Goal: Information Seeking & Learning: Learn about a topic

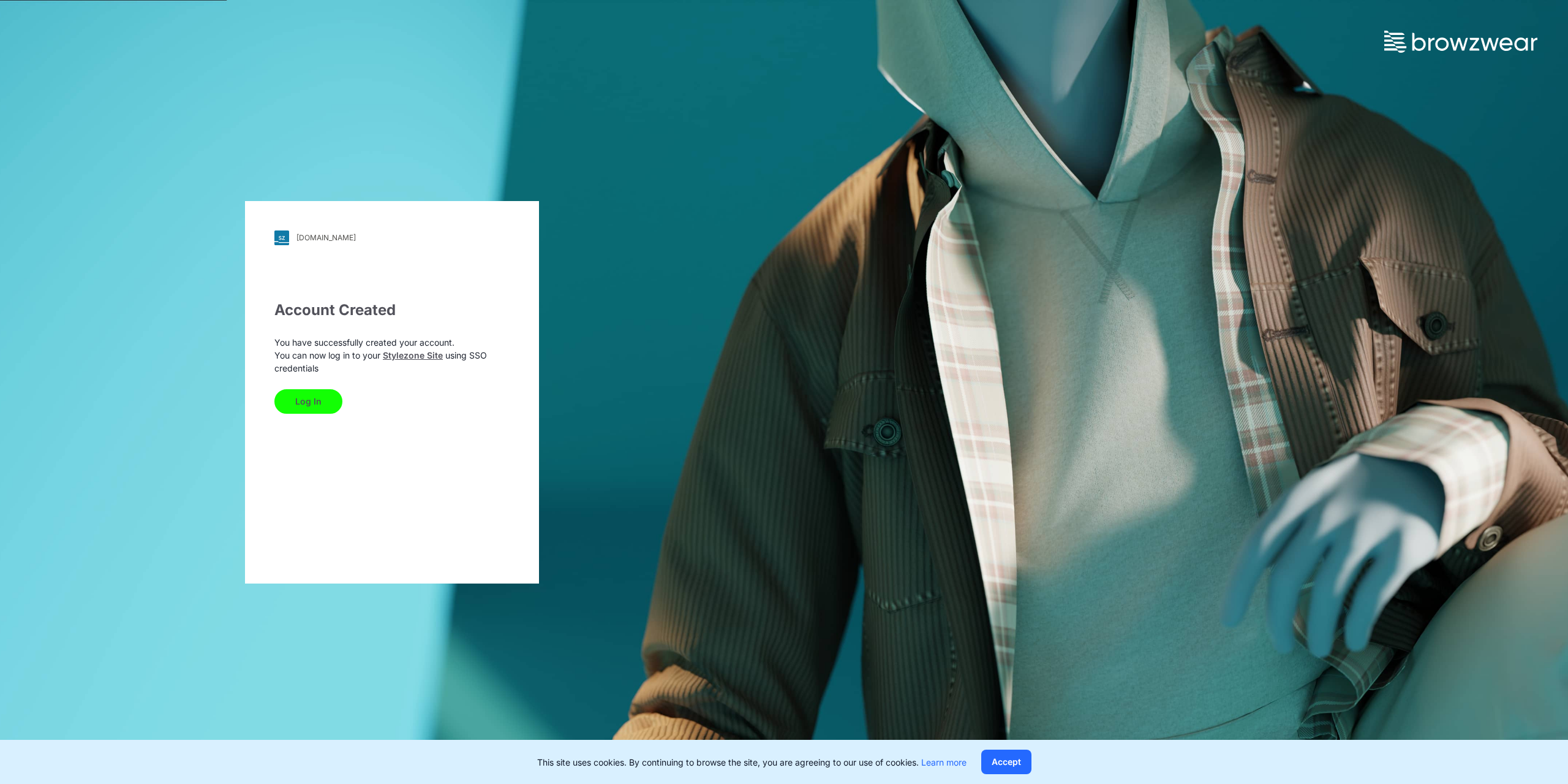
click at [301, 403] on button "Log In" at bounding box center [309, 402] width 68 height 25
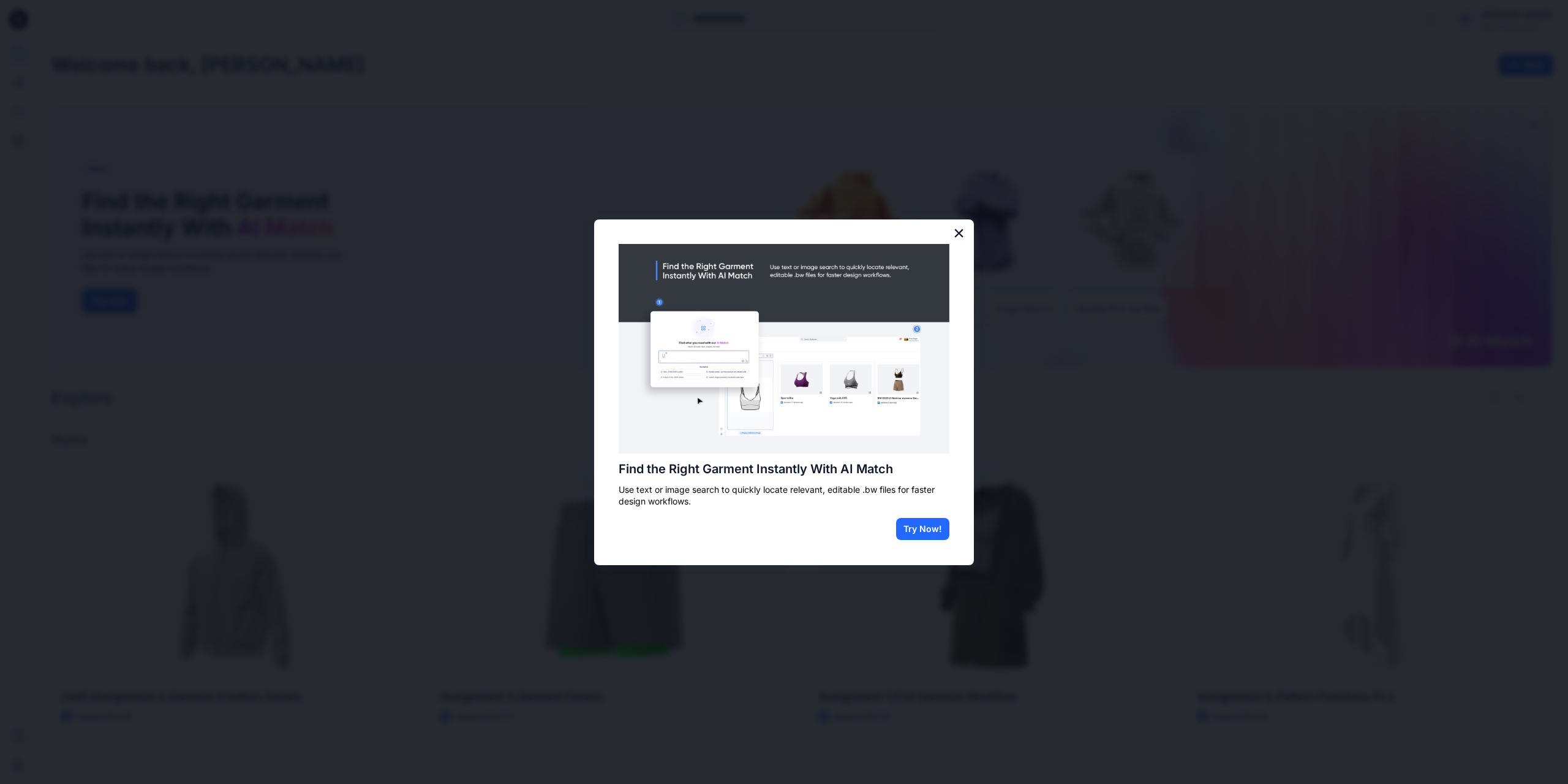
click at [962, 226] on button "×" at bounding box center [959, 233] width 12 height 20
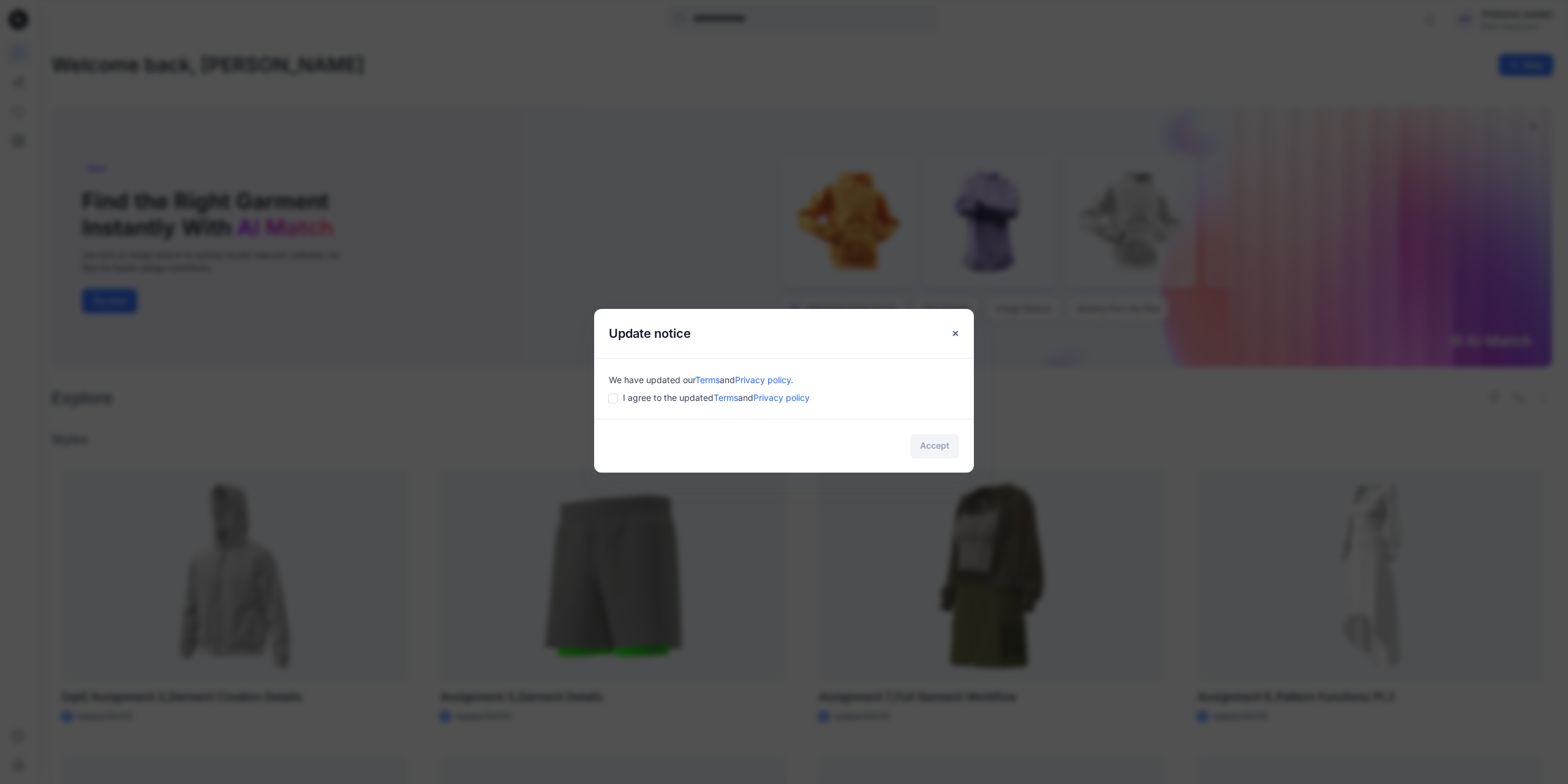
click at [670, 400] on span "I agree to the updated Terms and Privacy policy" at bounding box center [716, 397] width 187 height 13
click at [939, 448] on button "Accept" at bounding box center [934, 446] width 49 height 25
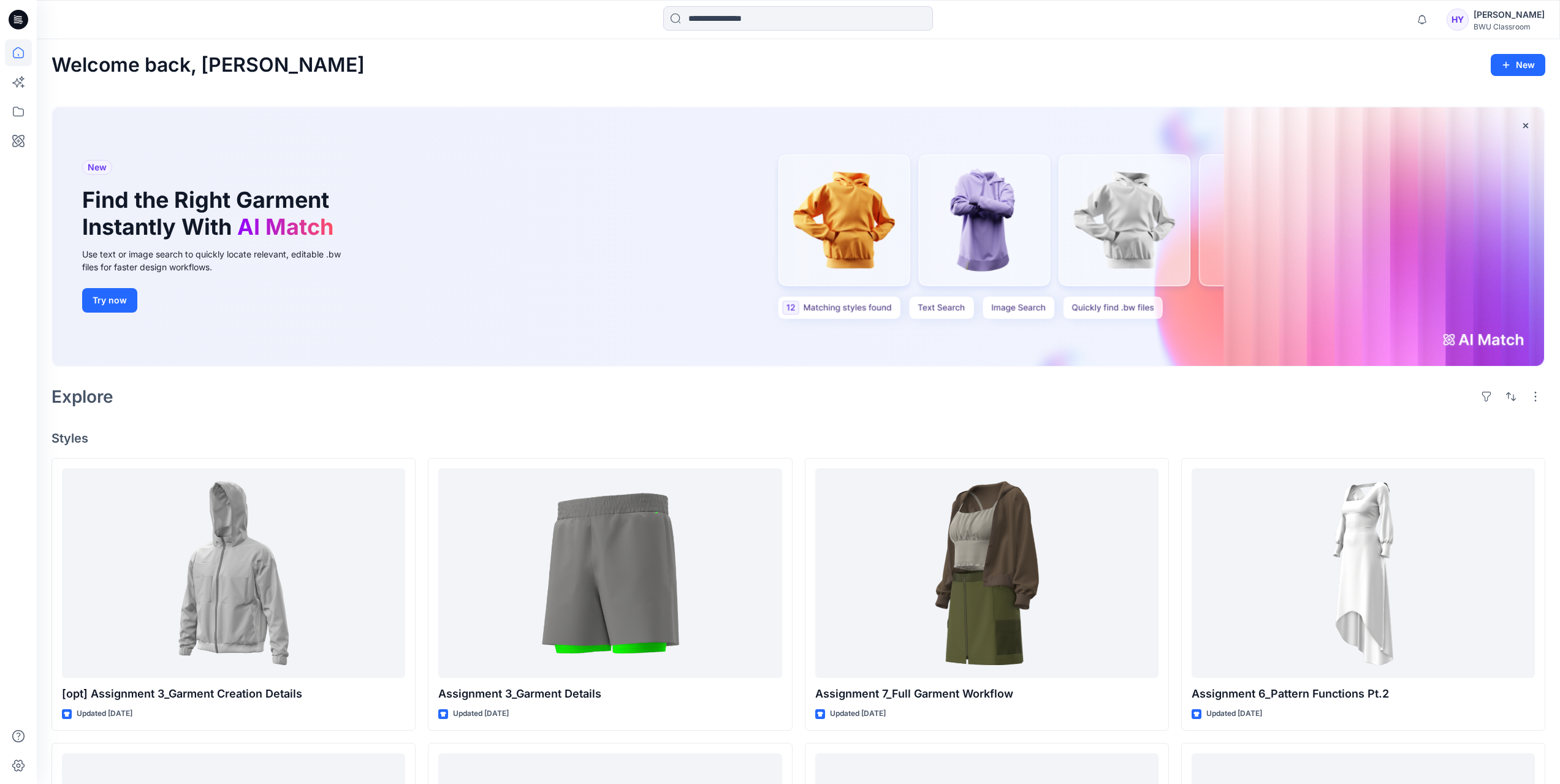
click at [1506, 19] on div "Helen Yeung" at bounding box center [1509, 15] width 71 height 15
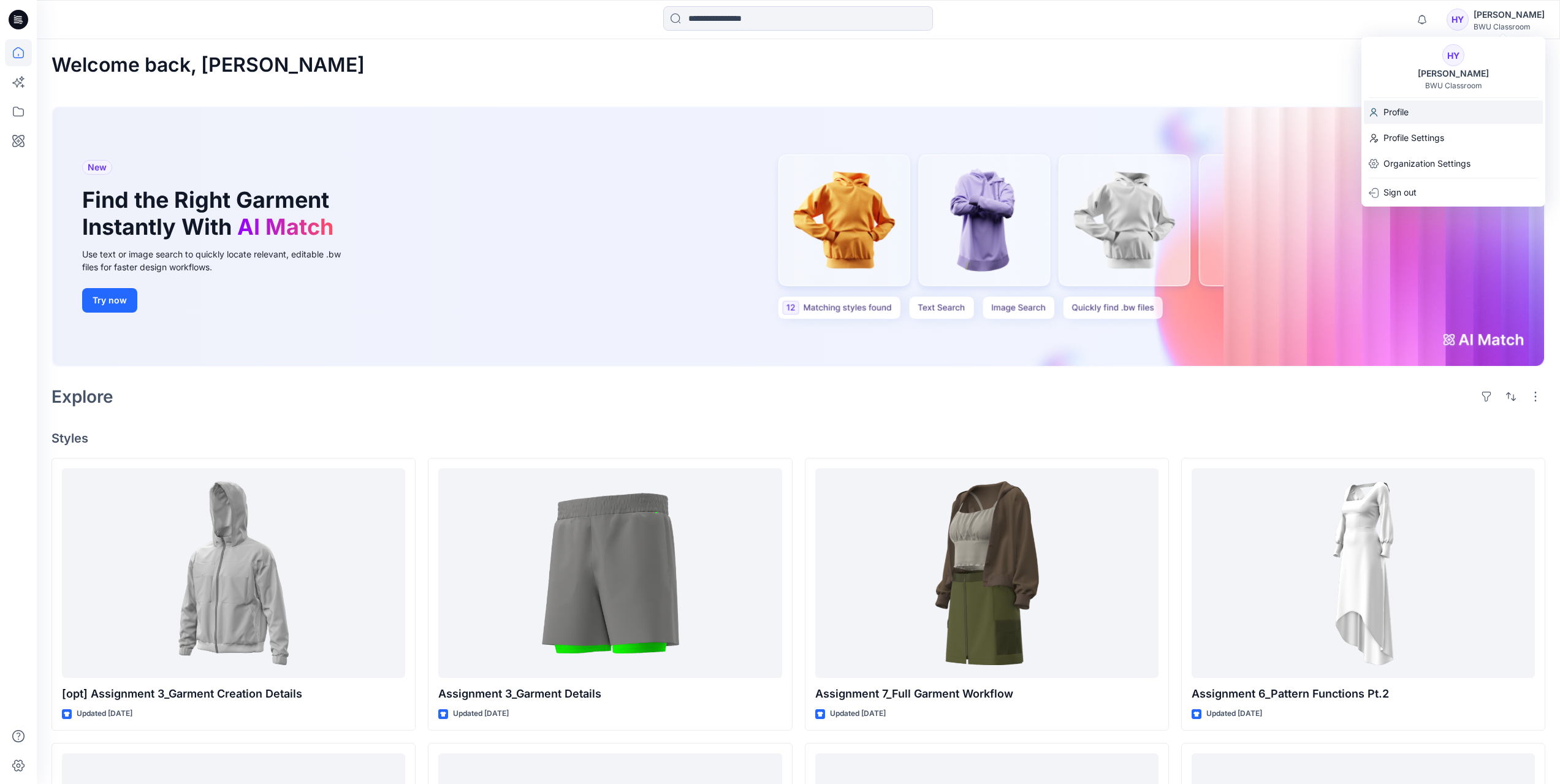
click at [1420, 119] on div "Profile" at bounding box center [1454, 112] width 179 height 23
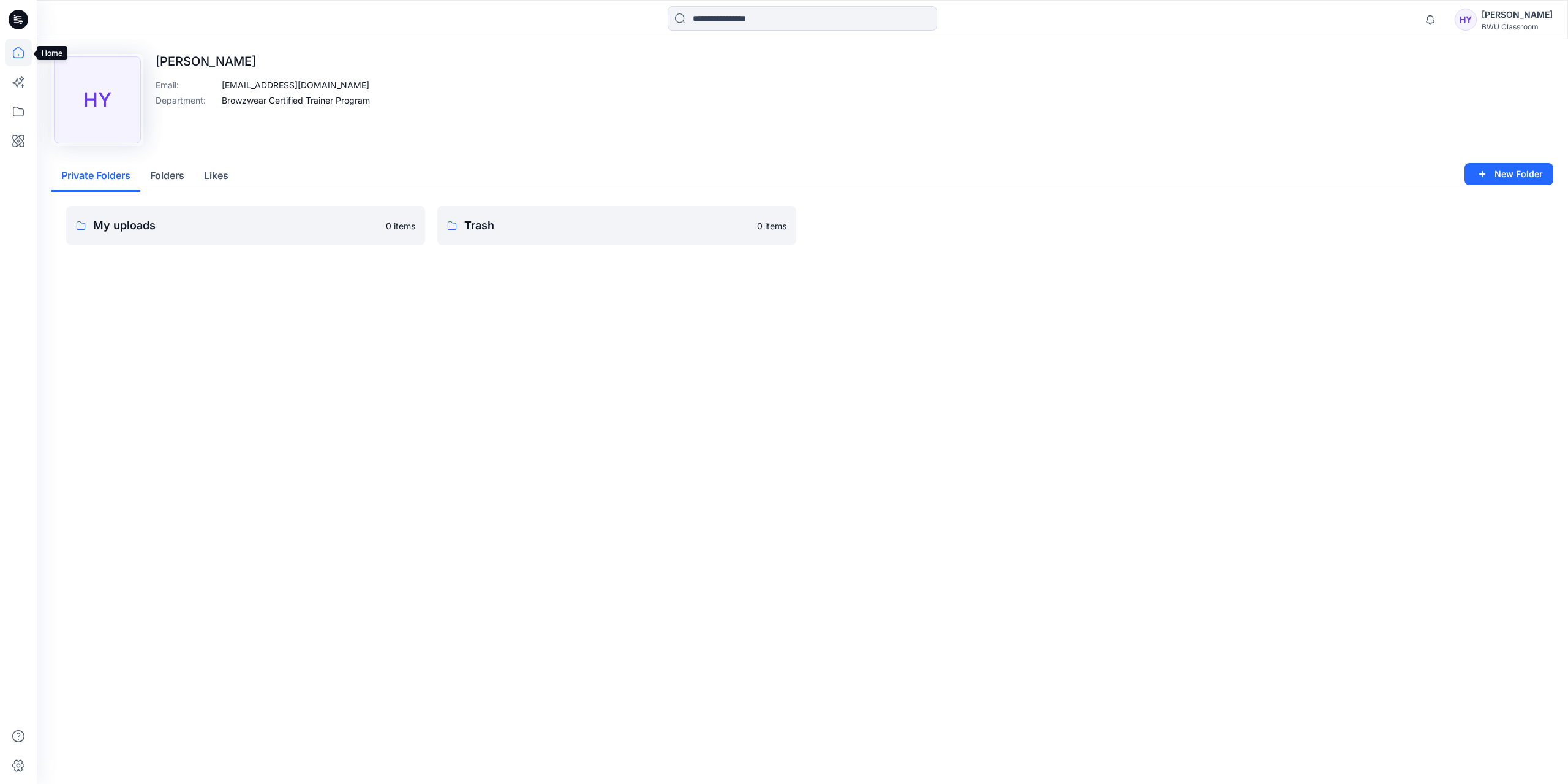
click at [14, 53] on icon at bounding box center [18, 52] width 11 height 11
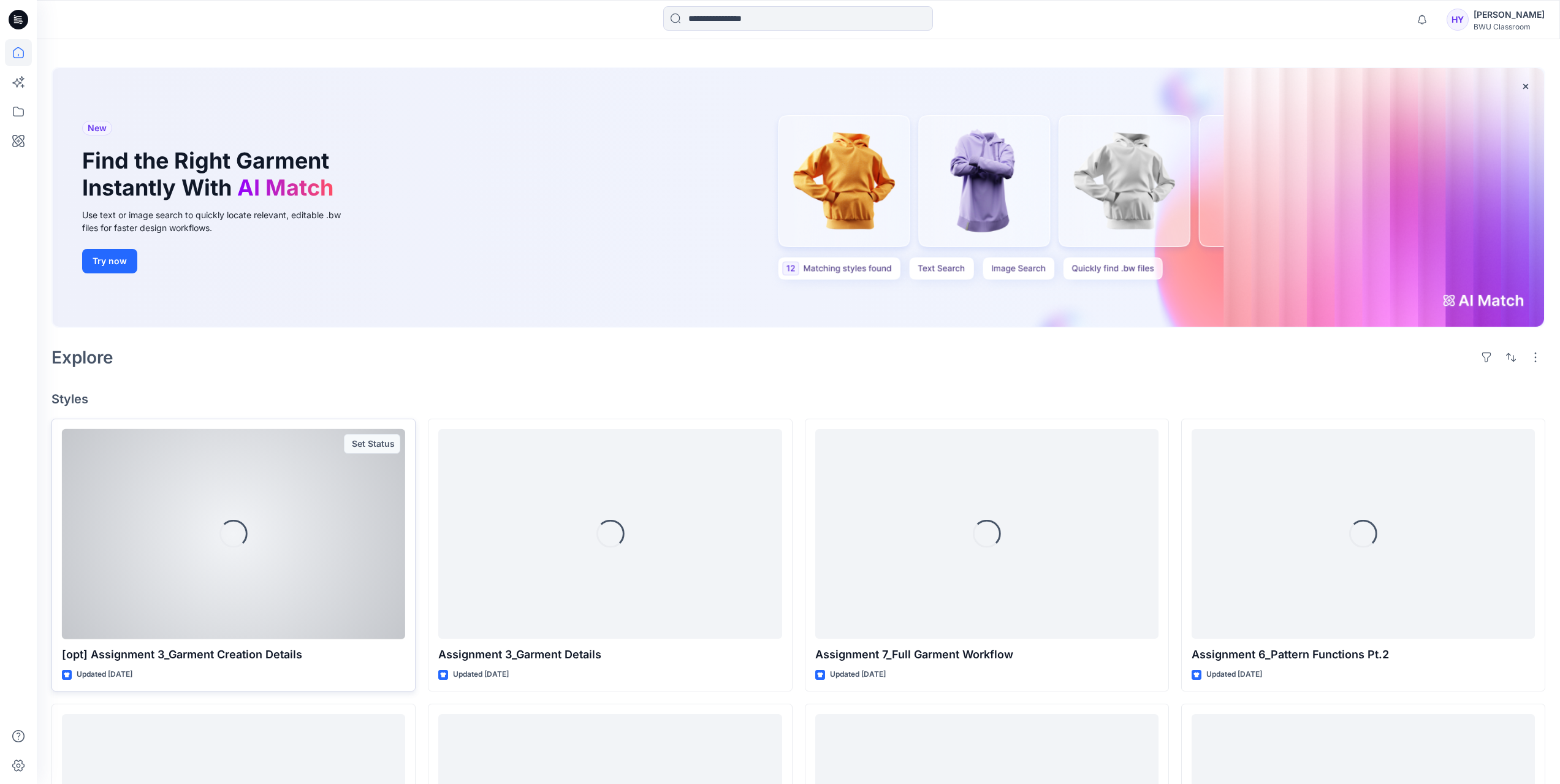
scroll to position [61, 0]
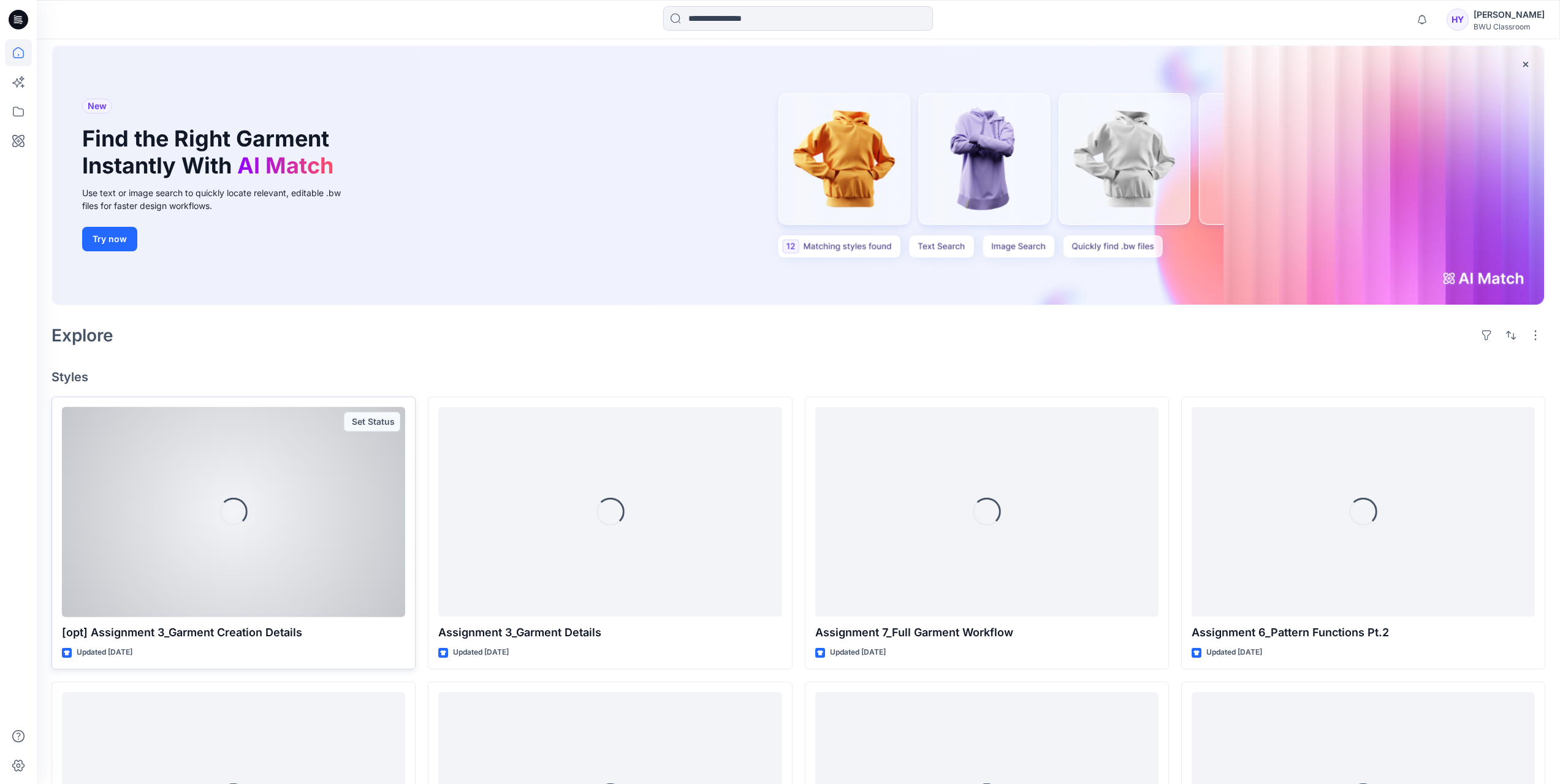
click at [228, 632] on p "[opt] Assignment 3_Garment Creation Details" at bounding box center [233, 633] width 343 height 17
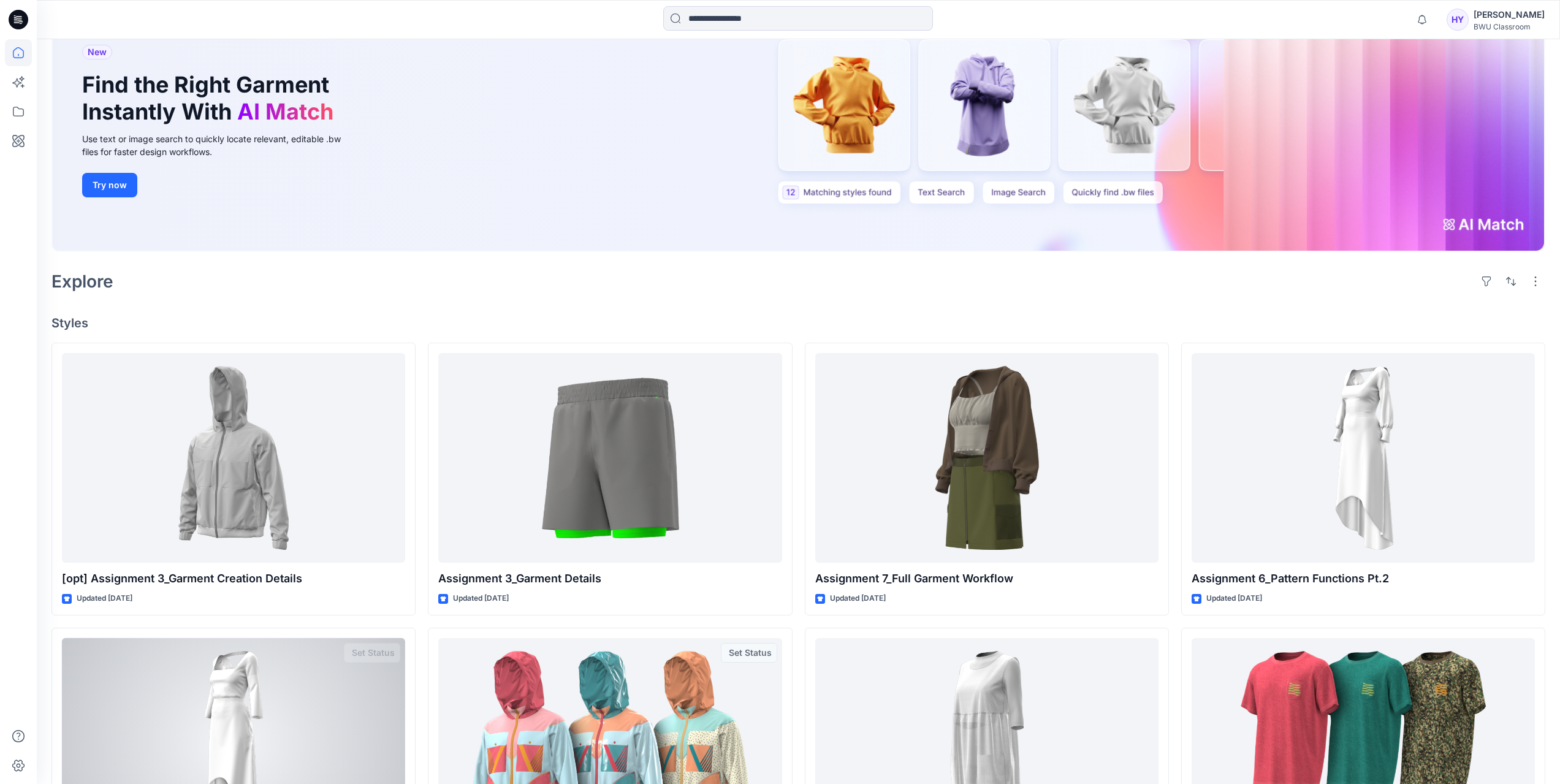
scroll to position [0, 0]
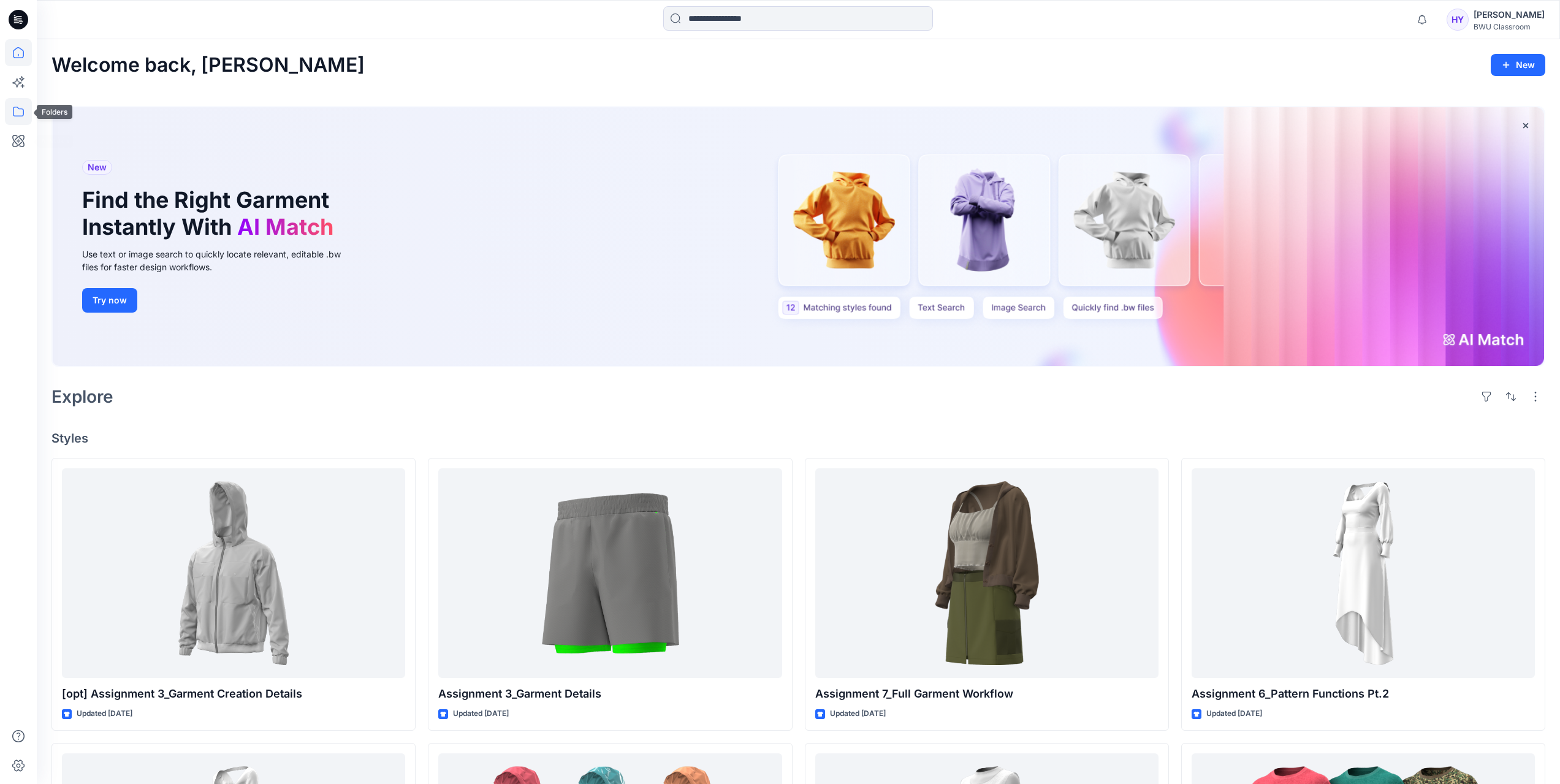
click at [14, 110] on icon at bounding box center [18, 111] width 27 height 27
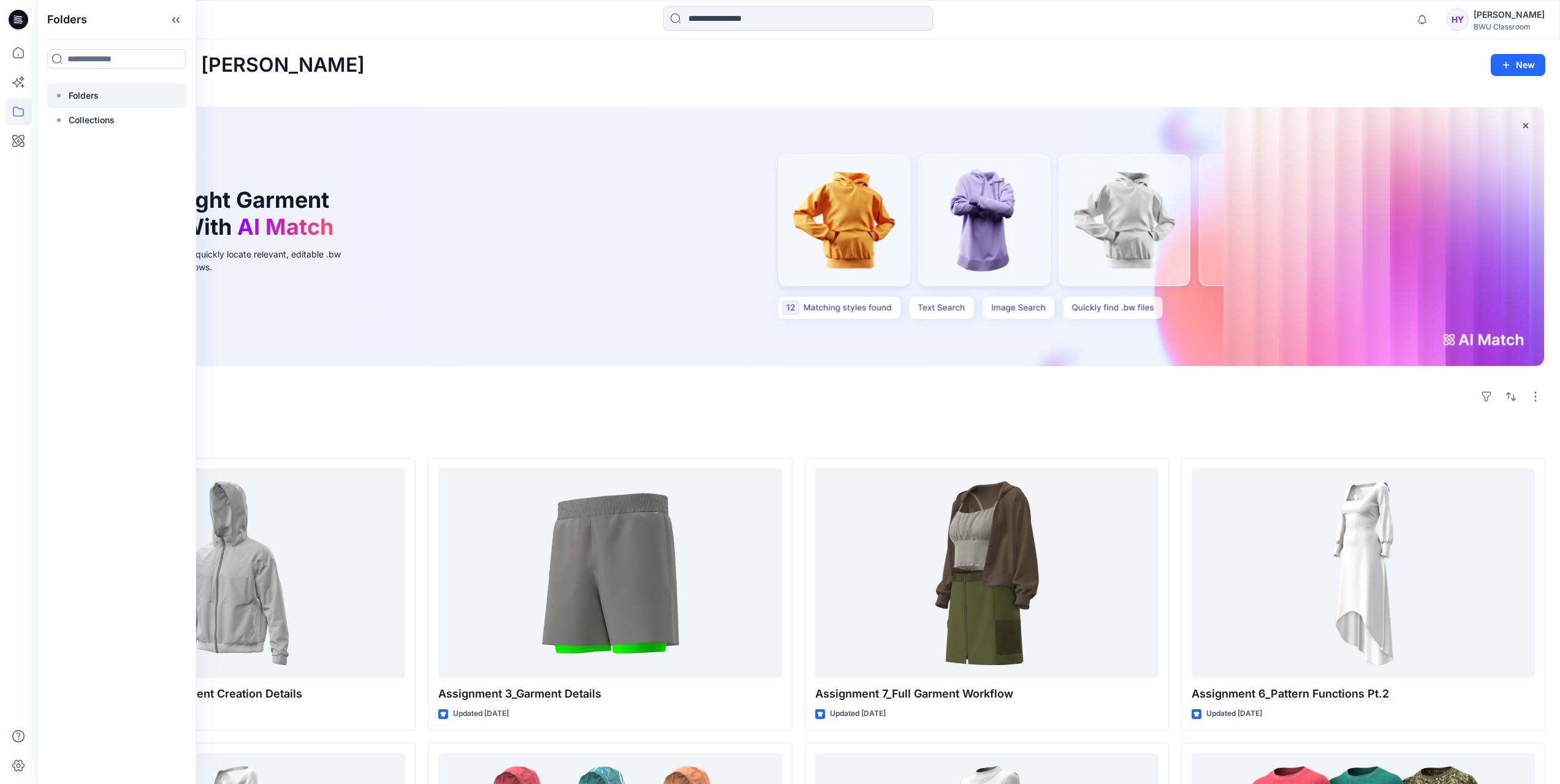
click at [93, 98] on p "Folders" at bounding box center [83, 95] width 30 height 15
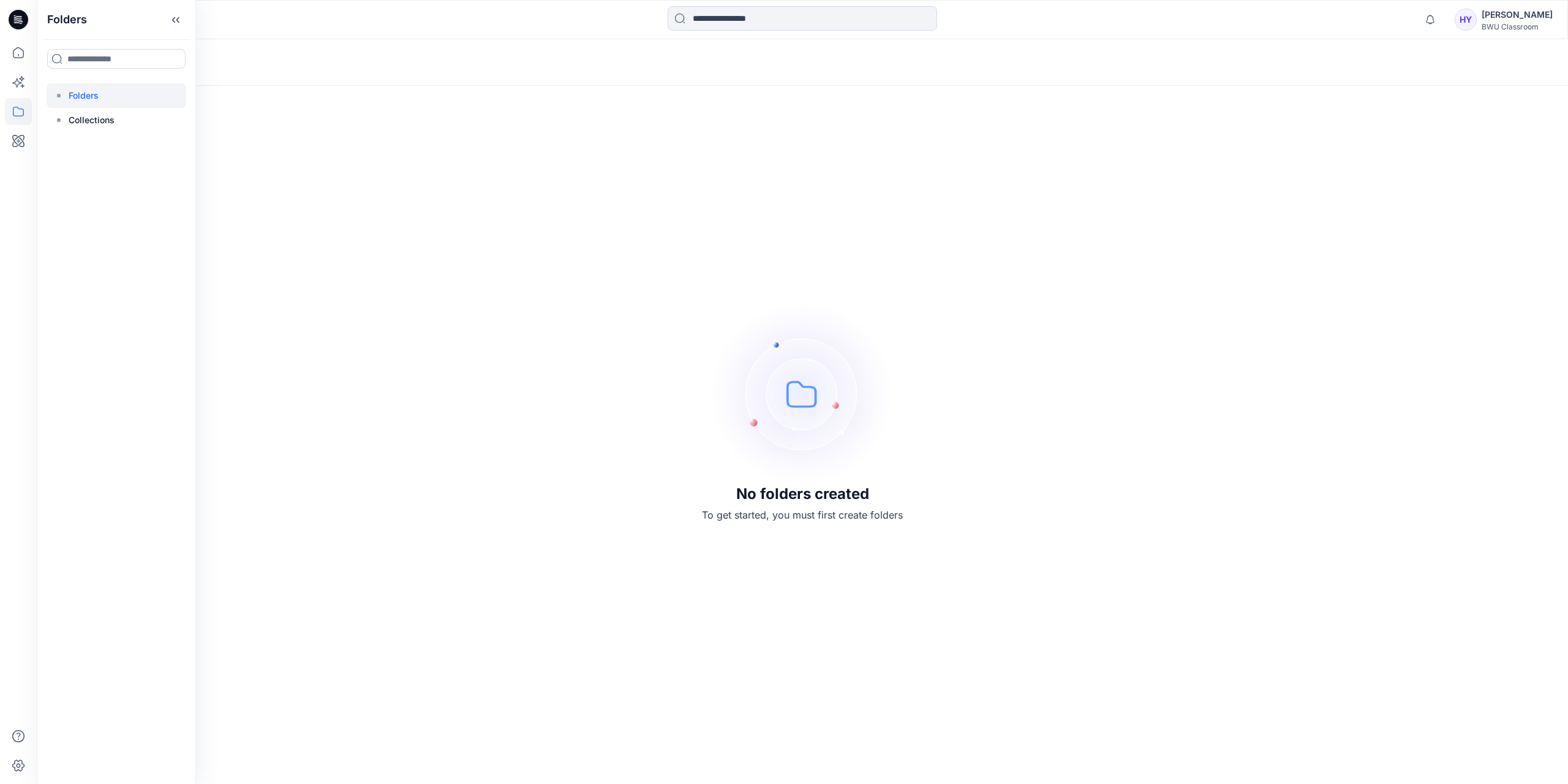
click at [335, 299] on div "No folders created To get started, you must first create folders" at bounding box center [803, 411] width 1531 height 745
click at [24, 59] on icon at bounding box center [18, 52] width 27 height 27
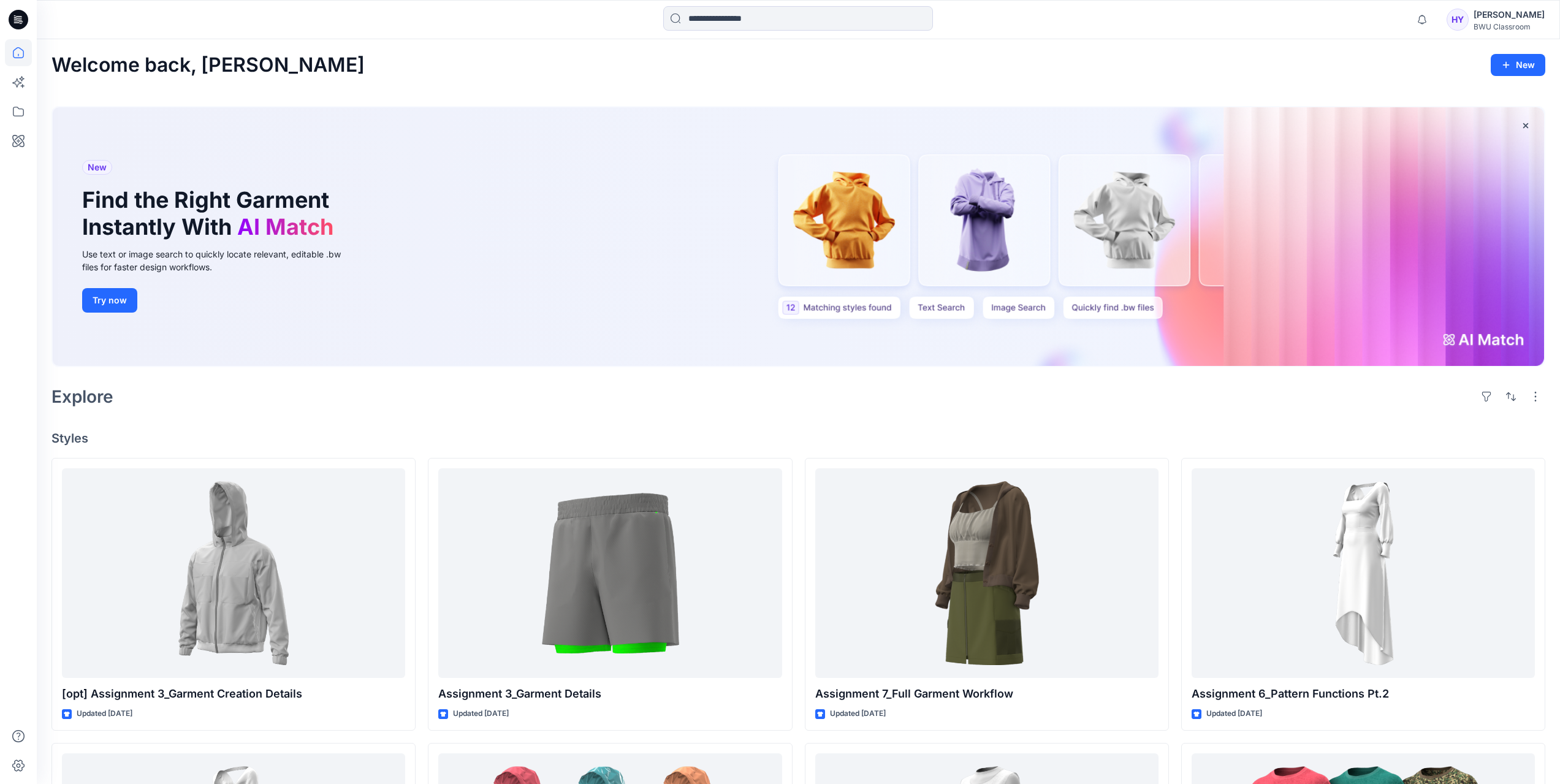
click at [547, 68] on div "Welcome back, Helen New" at bounding box center [798, 65] width 1494 height 23
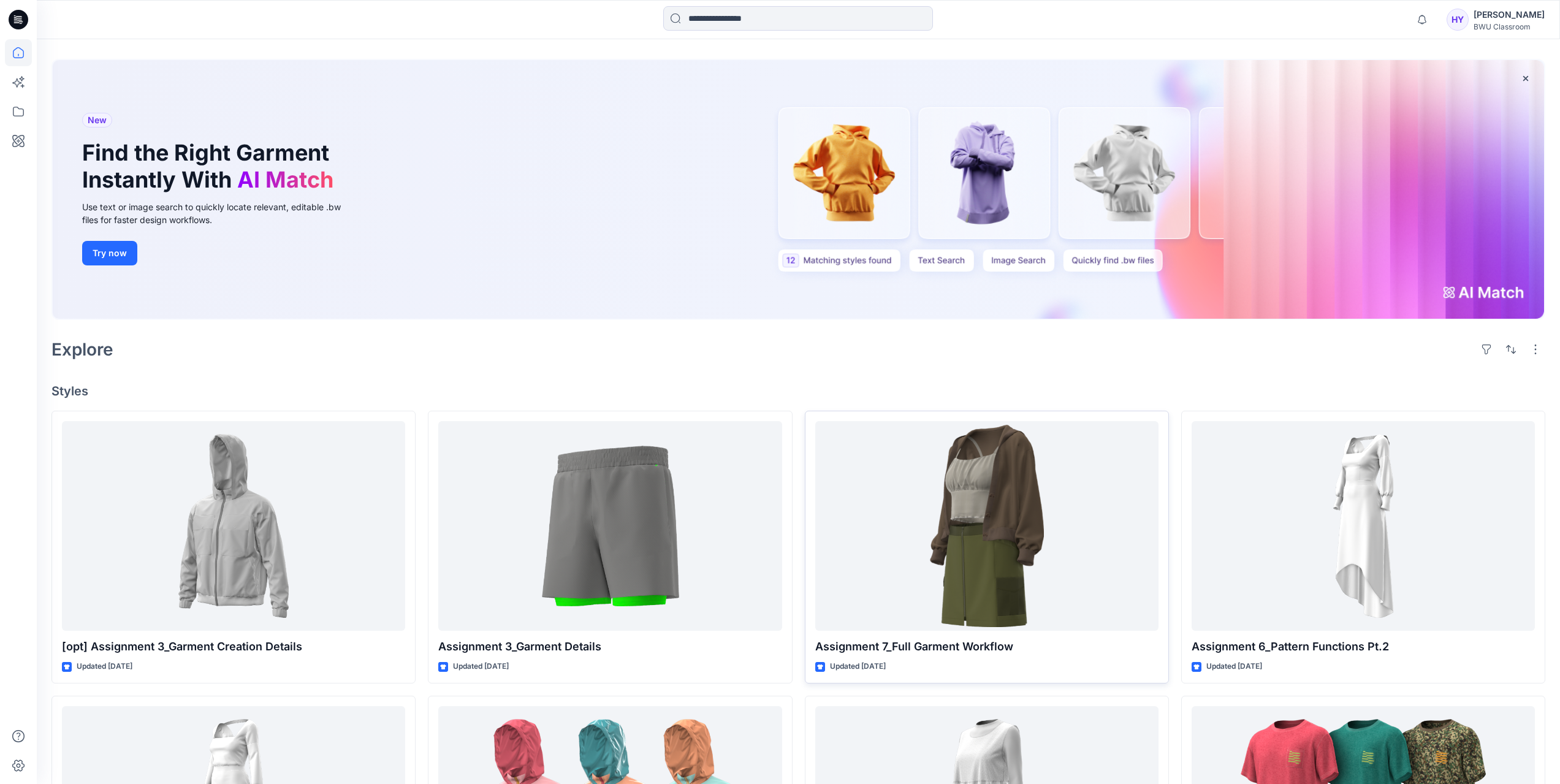
scroll to position [246, 0]
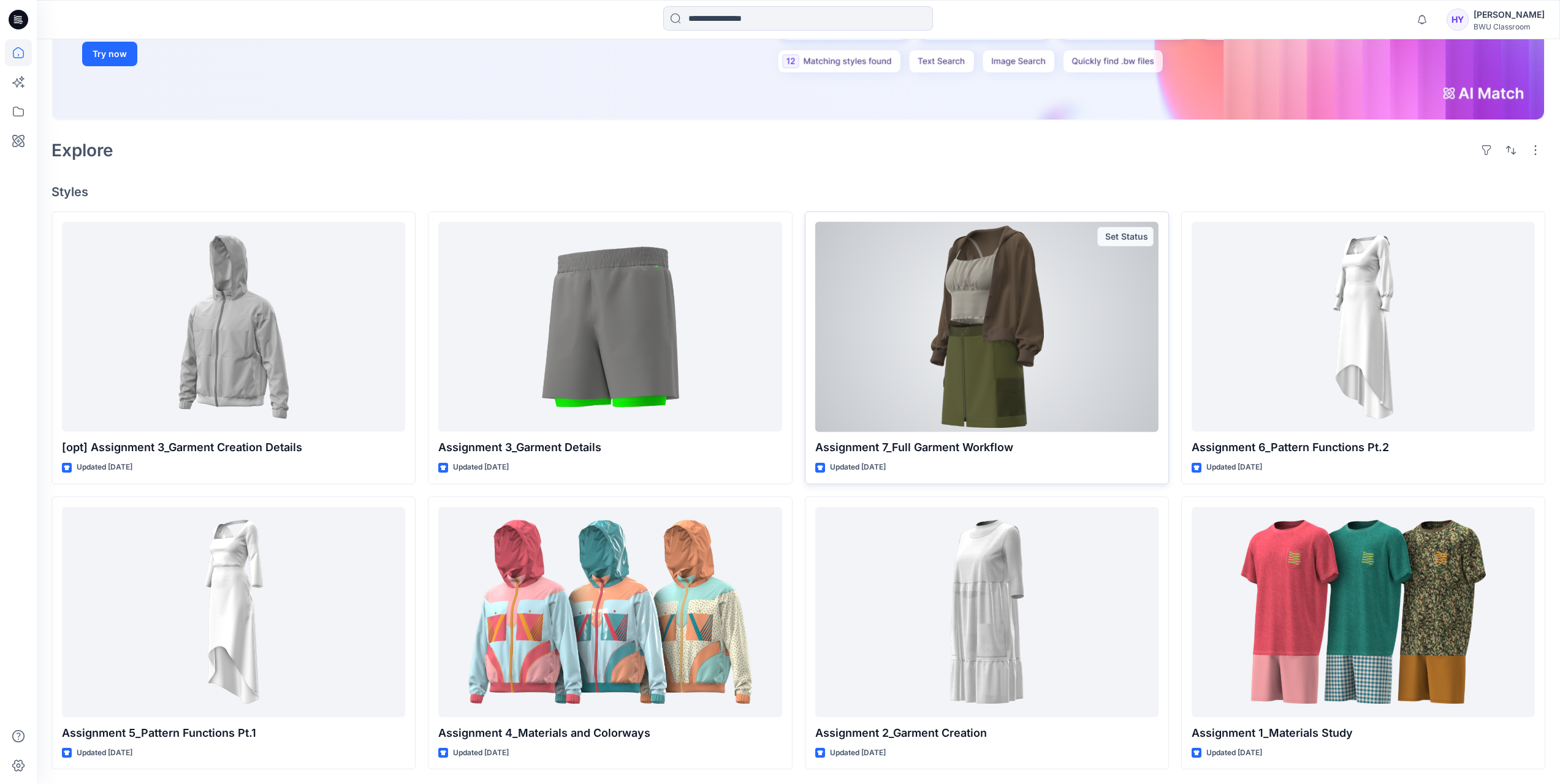
click at [946, 450] on p "Assignment 7_Full Garment Workflow" at bounding box center [987, 448] width 343 height 17
click at [949, 404] on div at bounding box center [987, 326] width 343 height 210
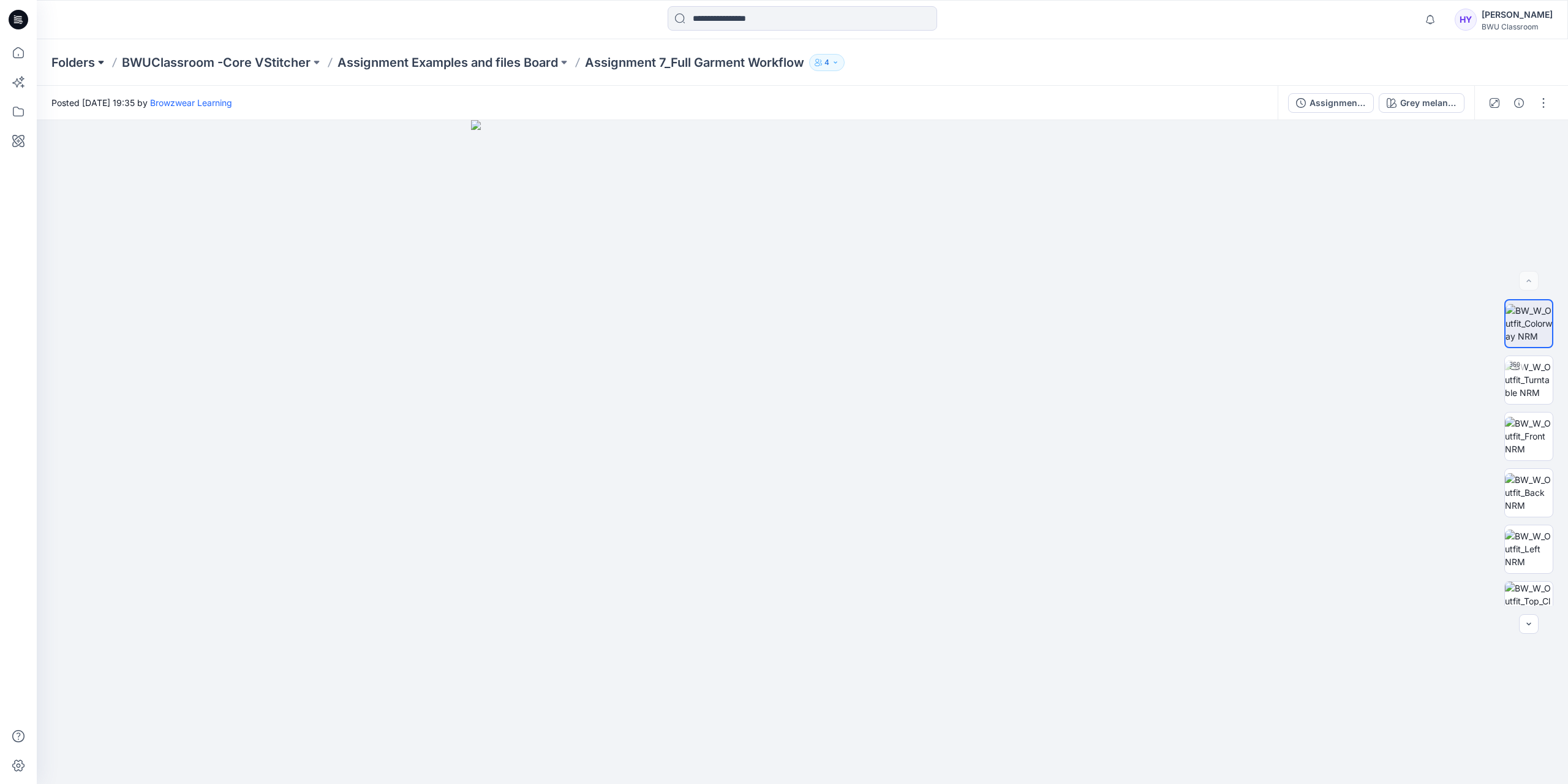
click at [97, 65] on button at bounding box center [101, 62] width 12 height 17
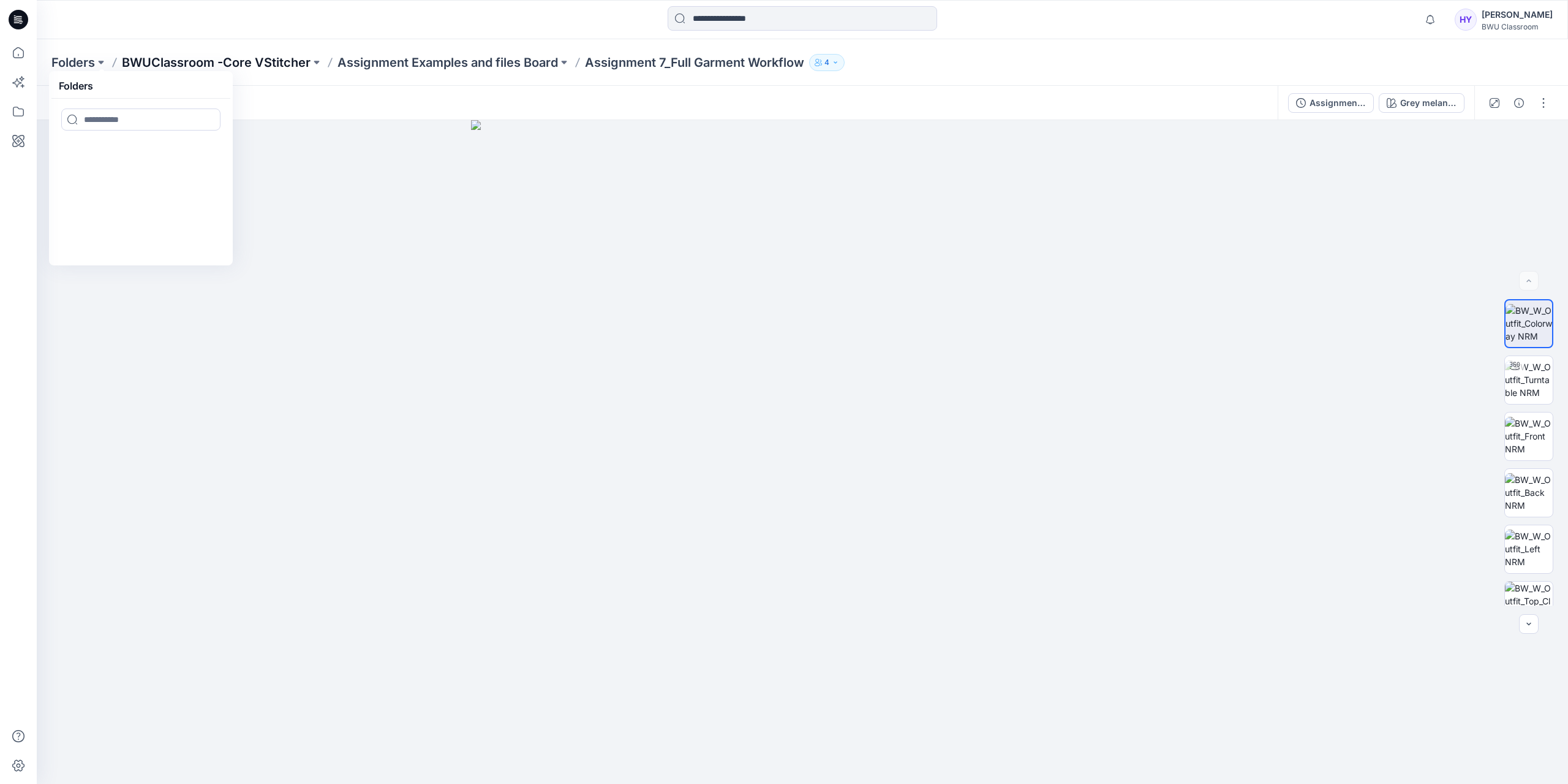
click at [158, 60] on p "BWUClassroom -Core VStitcher" at bounding box center [216, 62] width 189 height 17
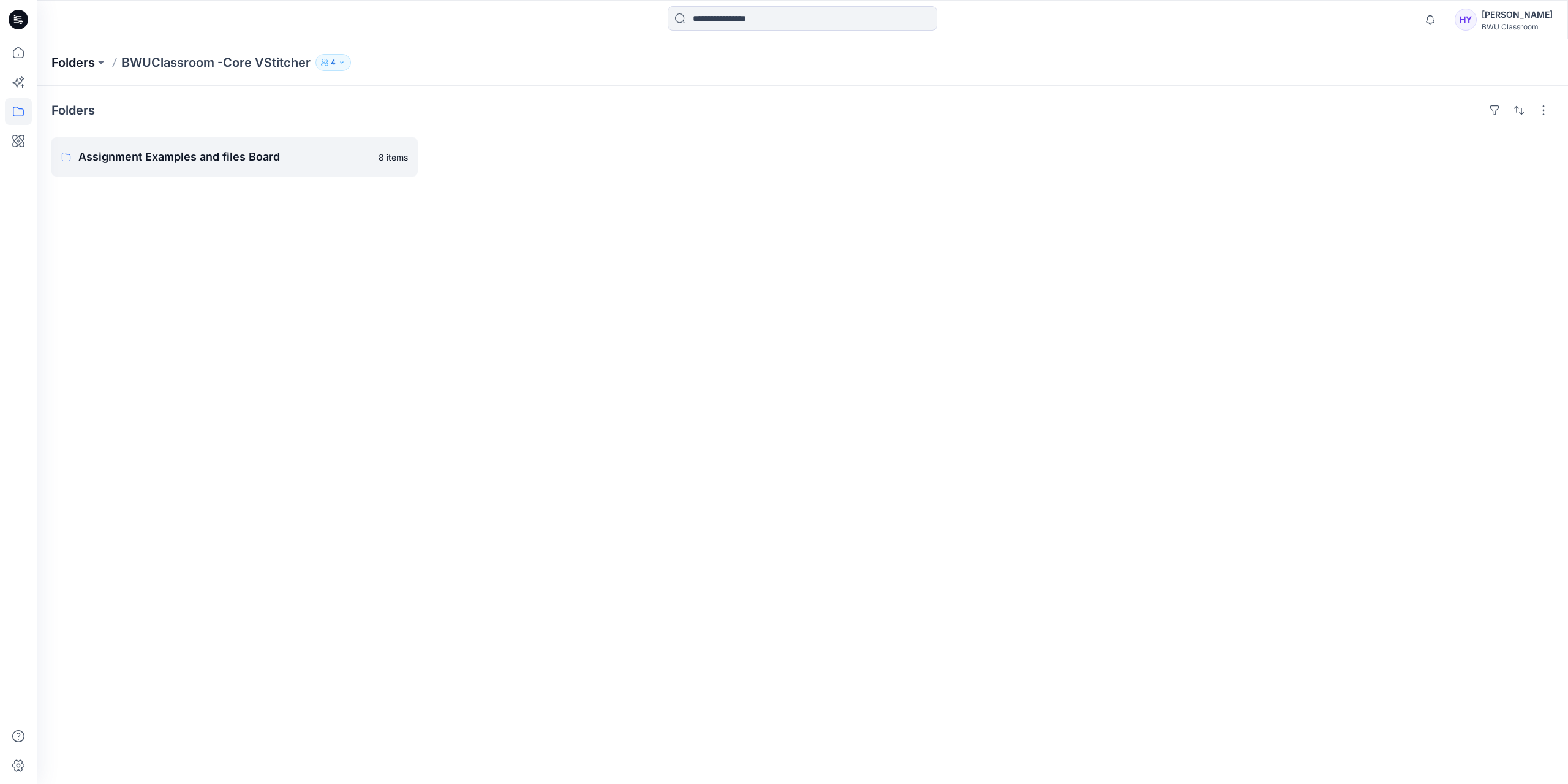
click at [94, 68] on p "Folders" at bounding box center [73, 62] width 44 height 17
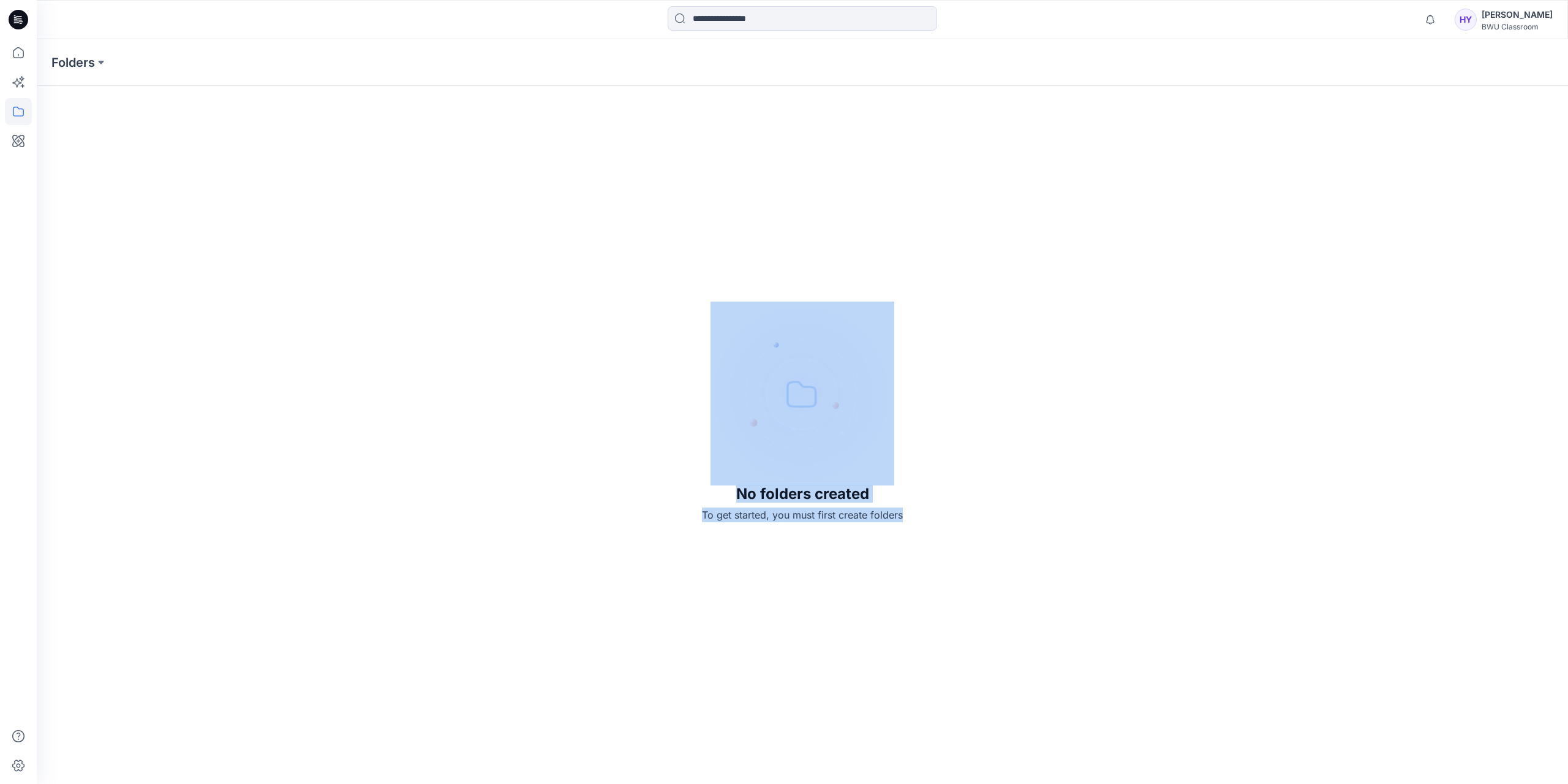
drag, startPoint x: 598, startPoint y: 411, endPoint x: 930, endPoint y: 573, distance: 369.4
click at [930, 573] on div "No folders created To get started, you must first create folders" at bounding box center [803, 411] width 1531 height 745
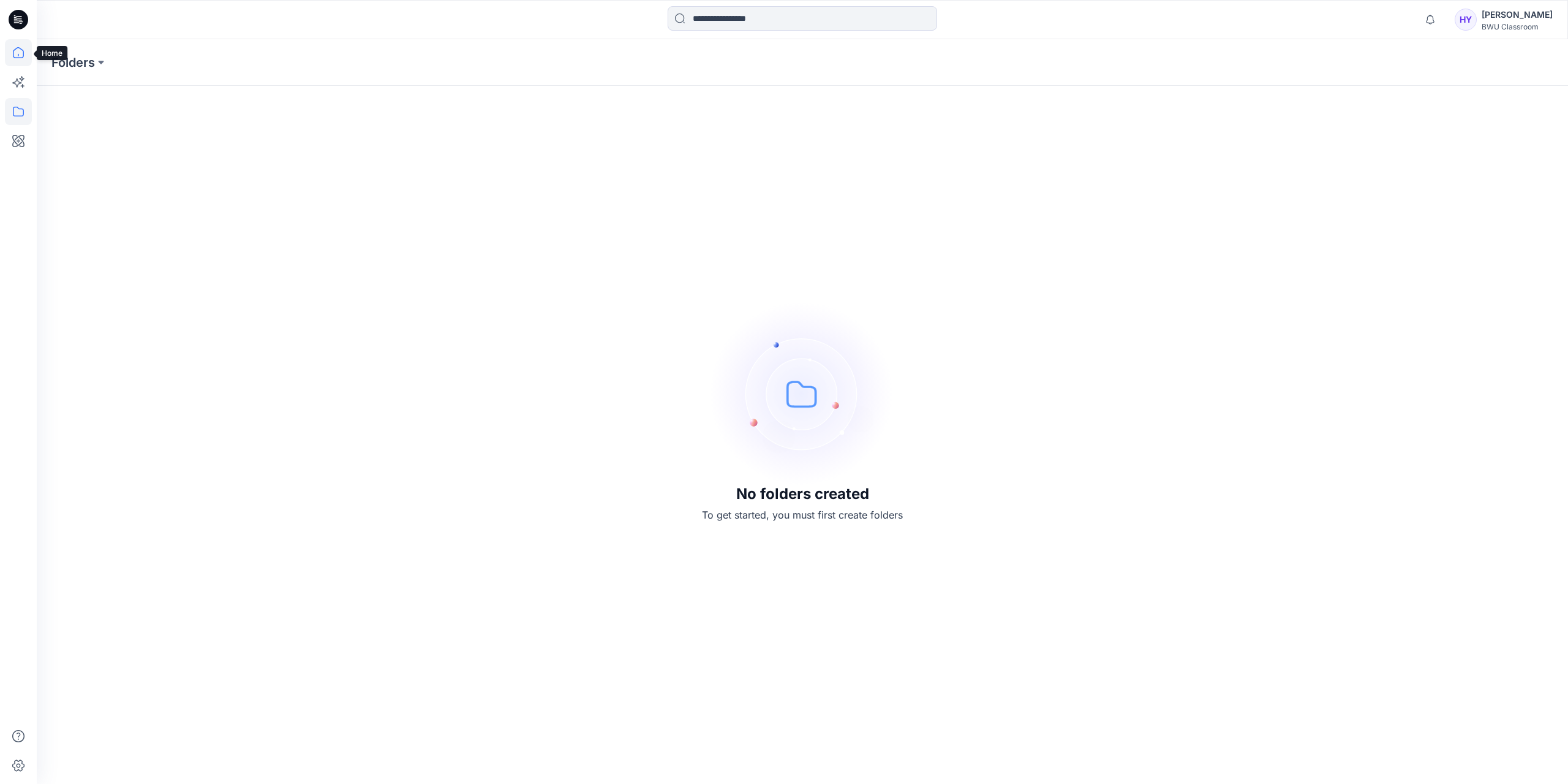
click at [19, 63] on icon at bounding box center [18, 52] width 27 height 27
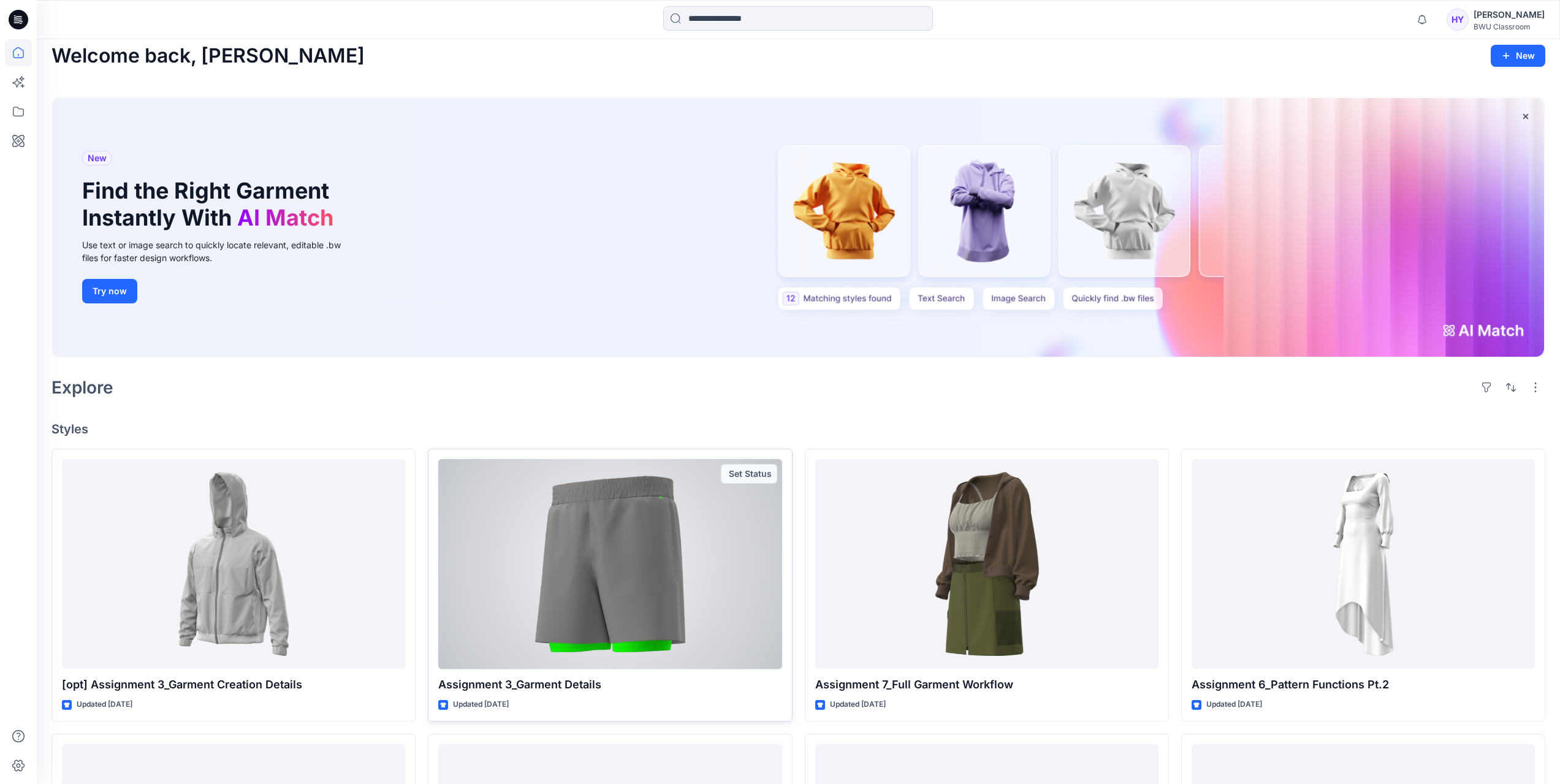
scroll to position [1, 0]
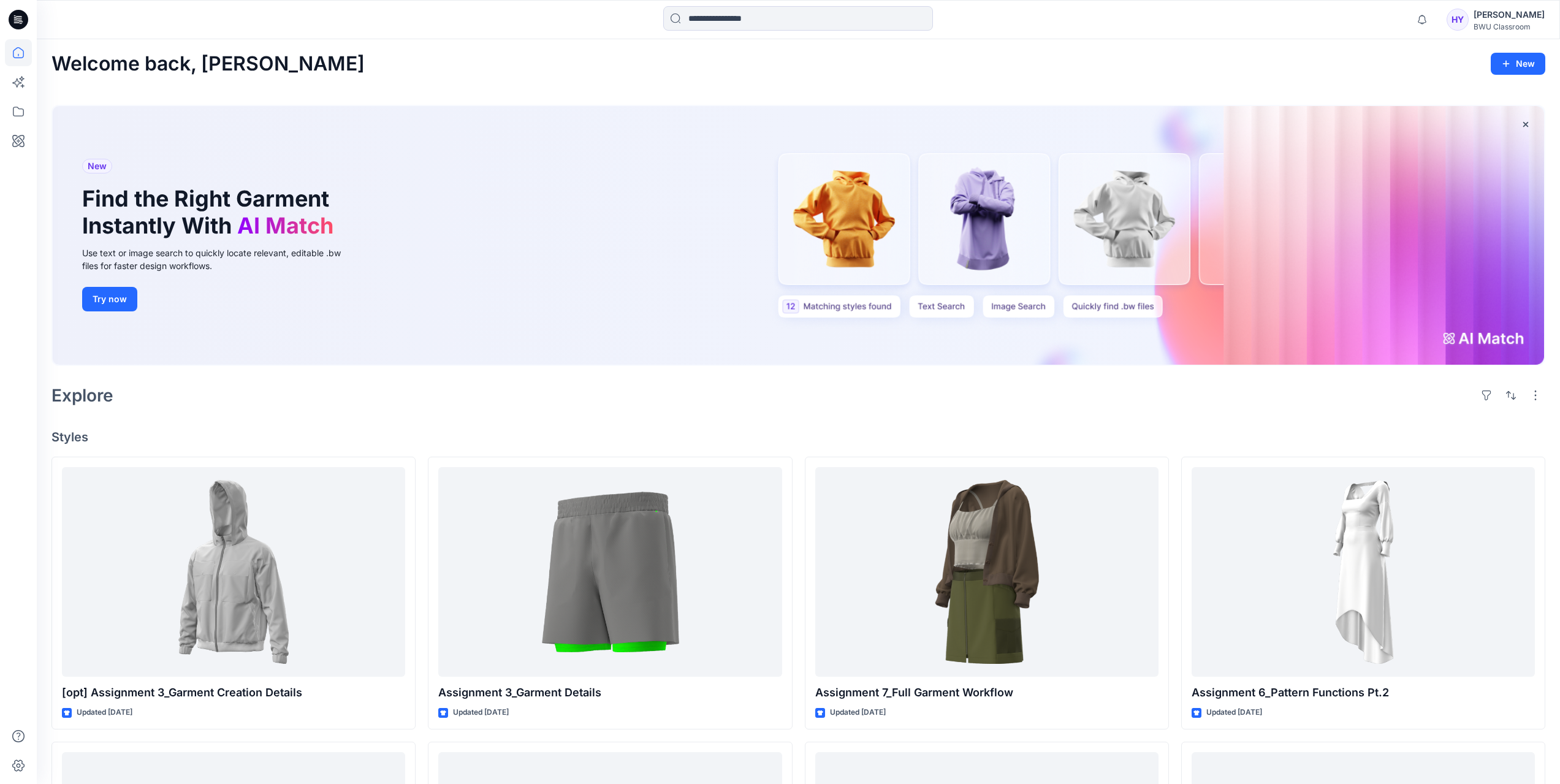
click at [1489, 20] on div "Helen Yeung" at bounding box center [1509, 15] width 71 height 15
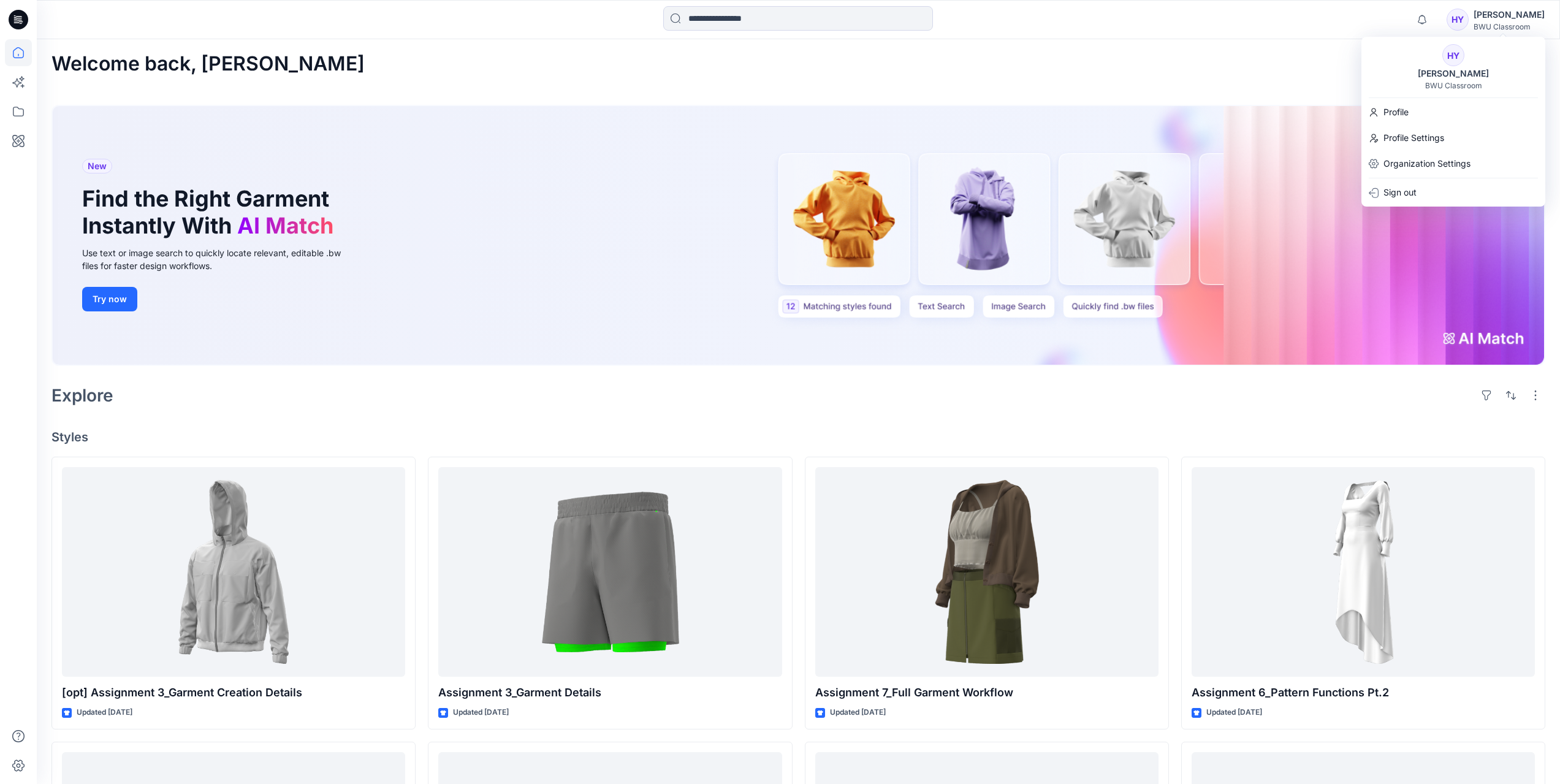
click at [1266, 79] on div "Welcome back, Helen New New Find the Right Garment Instantly With AI Match Use …" at bounding box center [799, 533] width 1524 height 991
